Goal: Navigation & Orientation: Find specific page/section

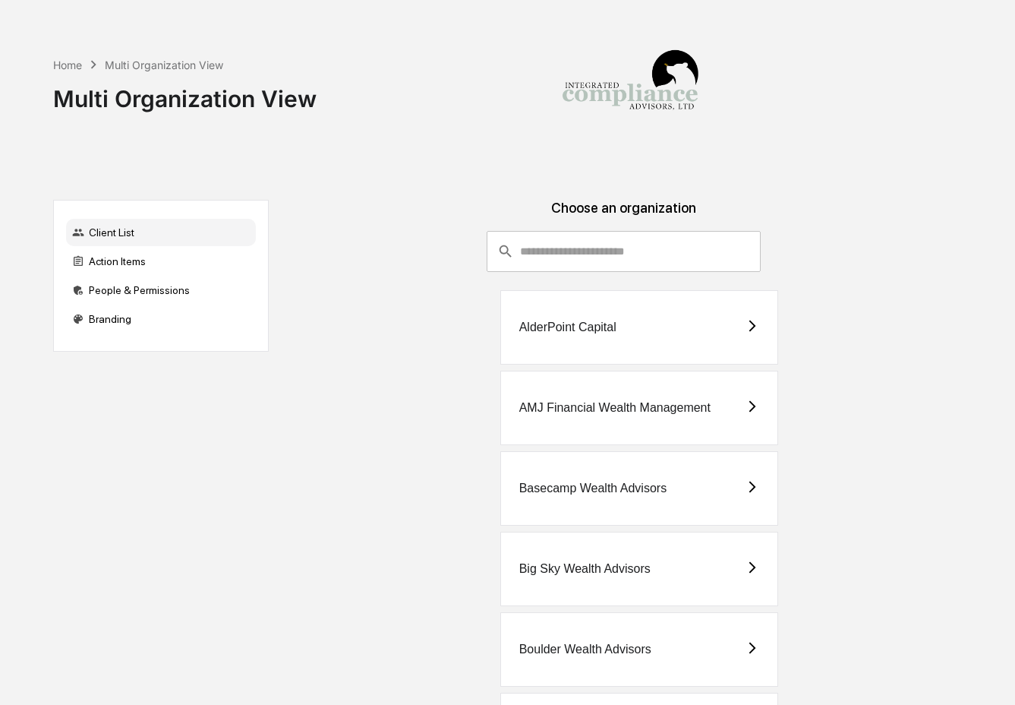
drag, startPoint x: 560, startPoint y: 158, endPoint x: 564, endPoint y: 146, distance: 12.7
click at [563, 231] on input "consultant-dashboard__filter-organizations-search-bar" at bounding box center [640, 251] width 241 height 41
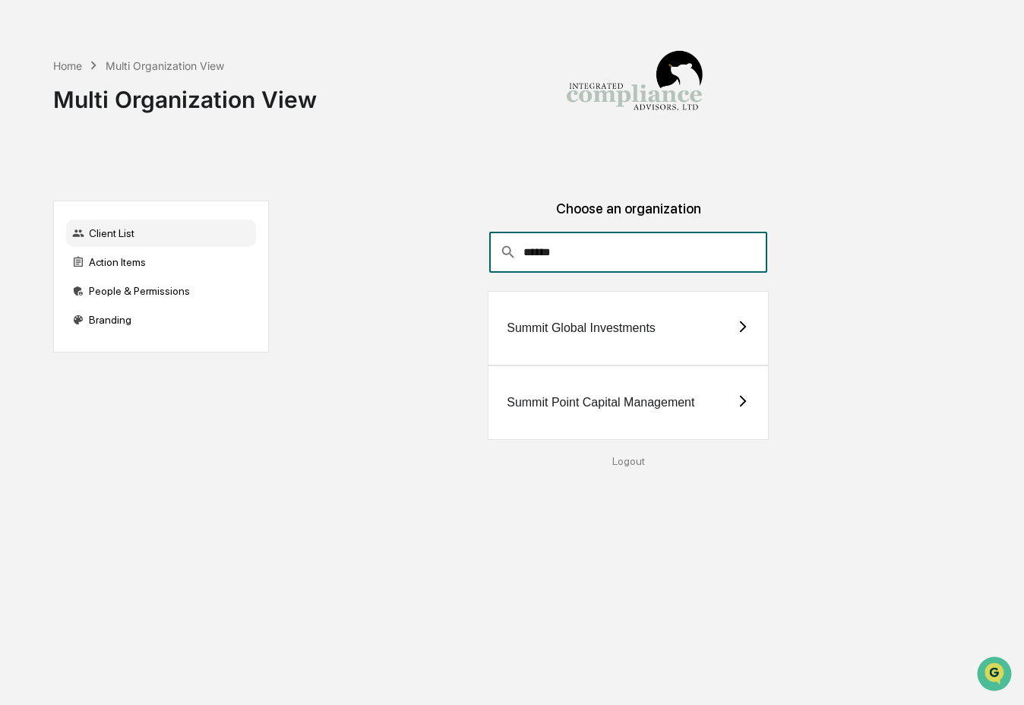
type input "******"
click at [595, 394] on div "Summit Point Capital Management" at bounding box center [628, 402] width 281 height 74
